Goal: Find specific page/section: Find specific page/section

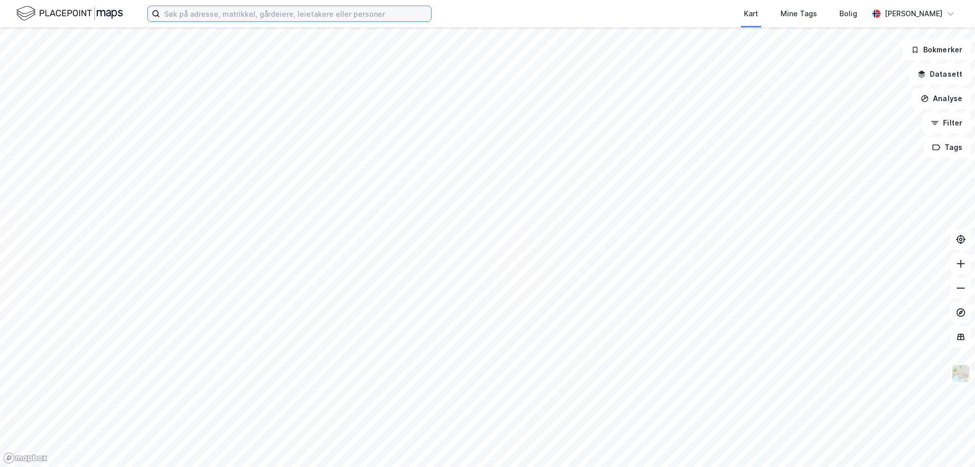
click at [205, 11] on input at bounding box center [295, 13] width 271 height 15
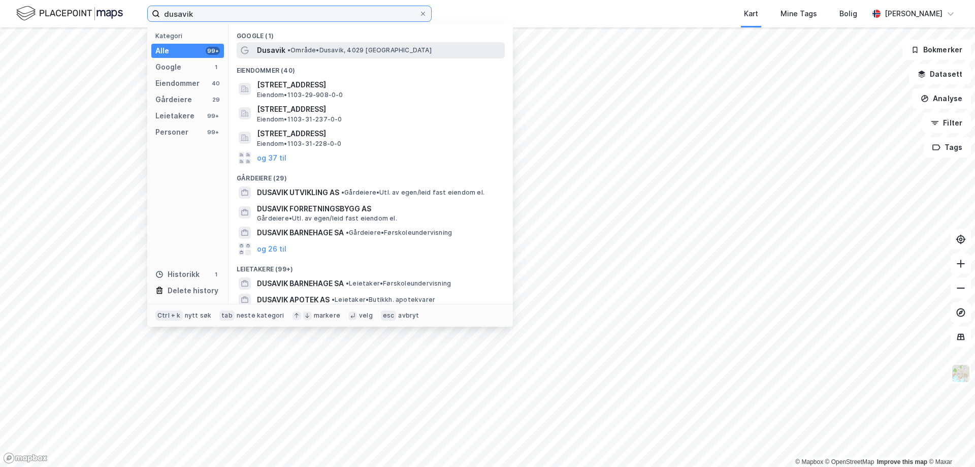
type input "dusavik"
click at [297, 47] on span "• Område • [GEOGRAPHIC_DATA], [GEOGRAPHIC_DATA]" at bounding box center [359, 50] width 144 height 8
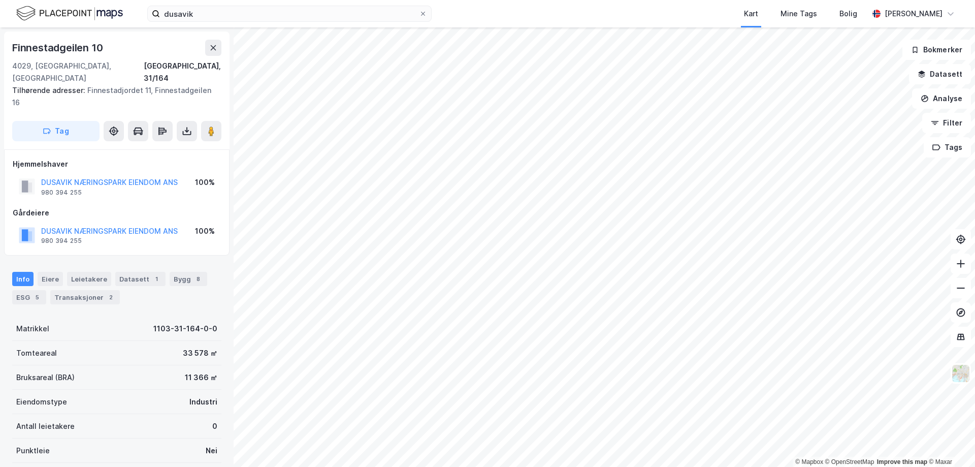
click at [577, 466] on html "dusavik Kart Mine Tags Bolig [PERSON_NAME] © Mapbox © OpenStreetMap Improve thi…" at bounding box center [487, 233] width 975 height 467
